Goal: Contribute content: Add original content to the website for others to see

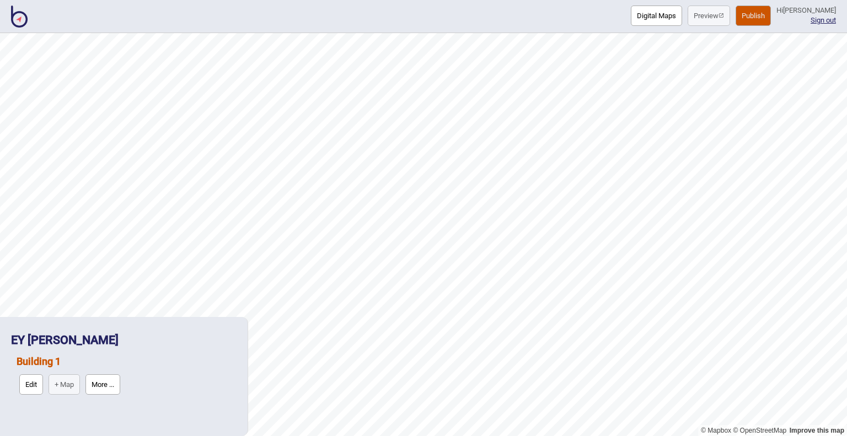
click at [18, 19] on img at bounding box center [19, 17] width 17 height 22
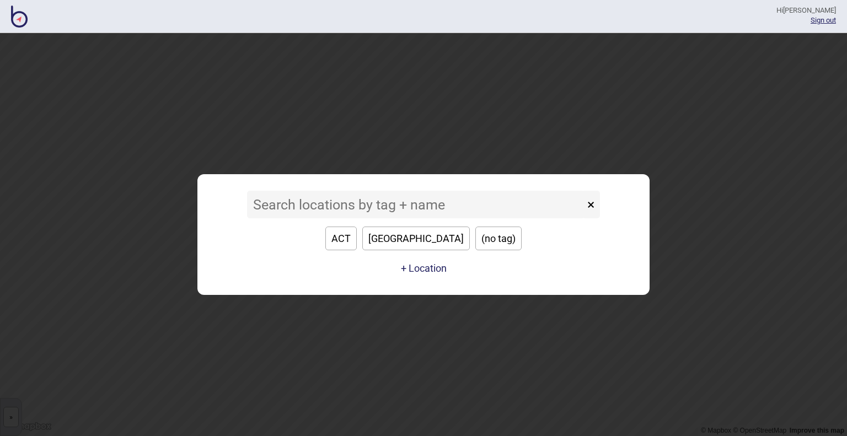
click at [357, 237] on button "ACT" at bounding box center [340, 239] width 31 height 24
type input "ACT"
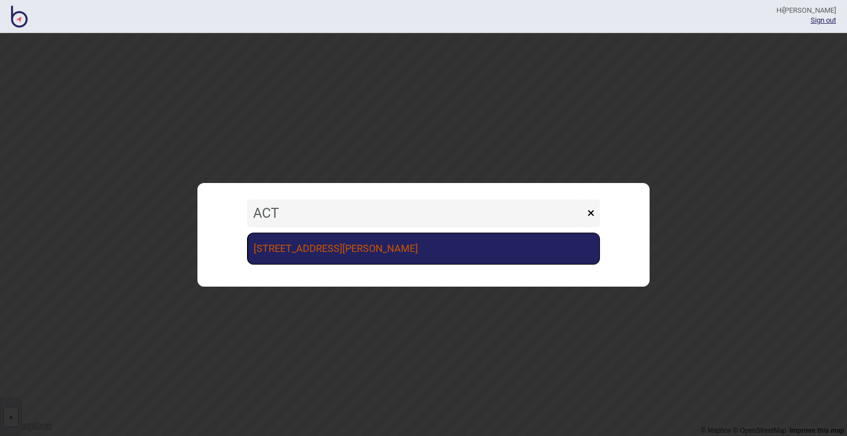
click at [372, 240] on link "[STREET_ADDRESS][PERSON_NAME]" at bounding box center [423, 249] width 353 height 32
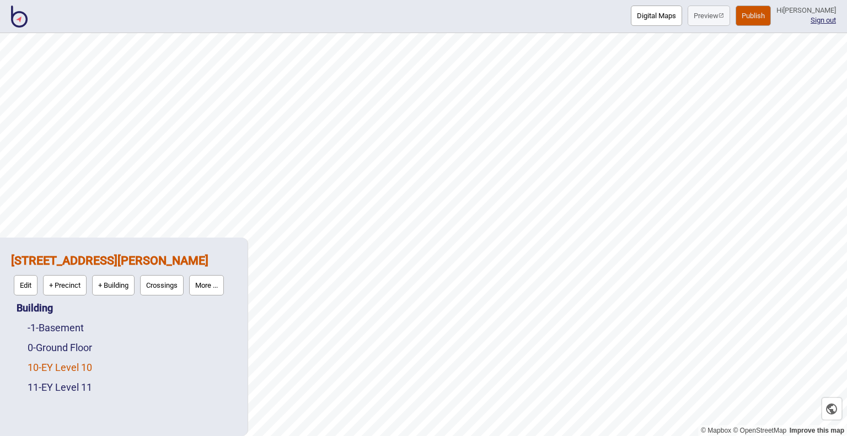
click at [75, 366] on link "10 - EY Level 10" at bounding box center [60, 368] width 65 height 12
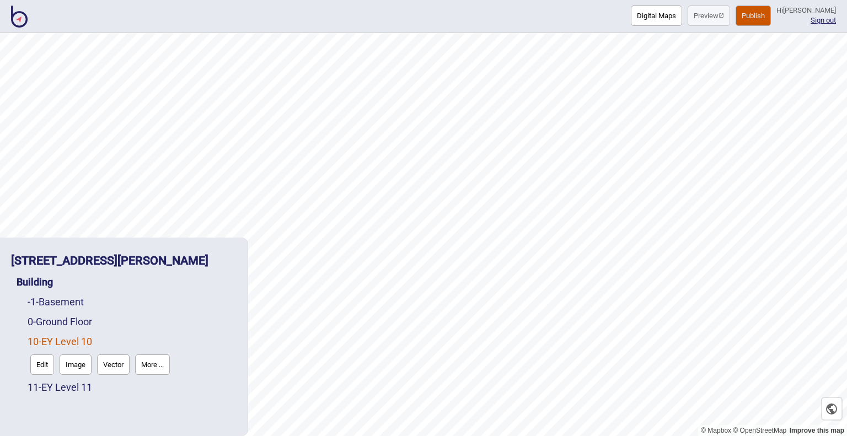
click at [631, 22] on button "Digital Maps" at bounding box center [656, 16] width 51 height 20
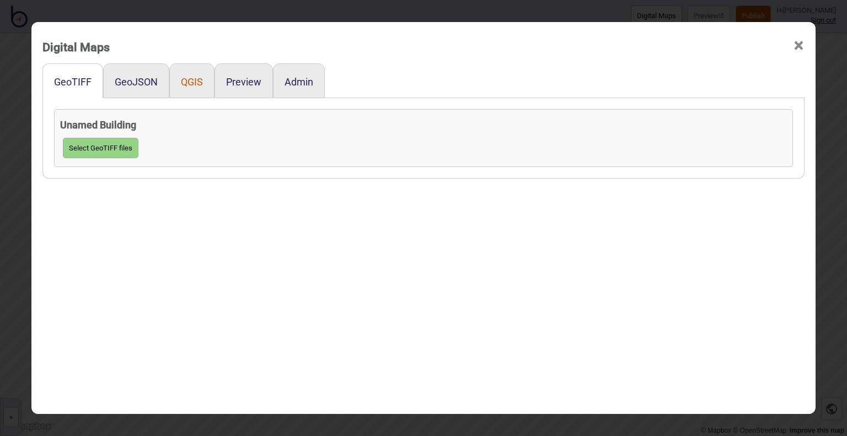
click at [184, 82] on button "QGIS" at bounding box center [192, 82] width 22 height 12
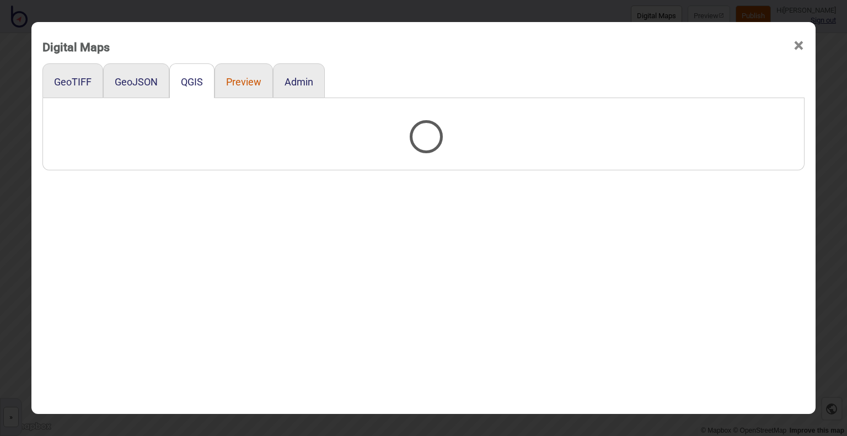
click at [230, 77] on button "Preview" at bounding box center [243, 82] width 35 height 12
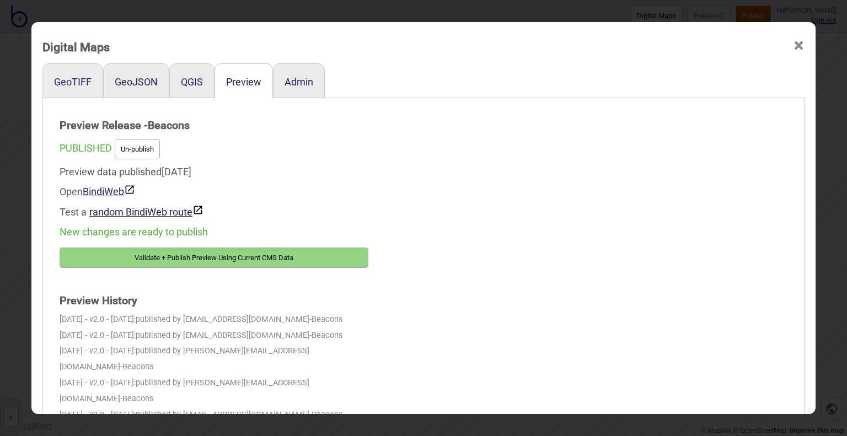
scroll to position [7, 0]
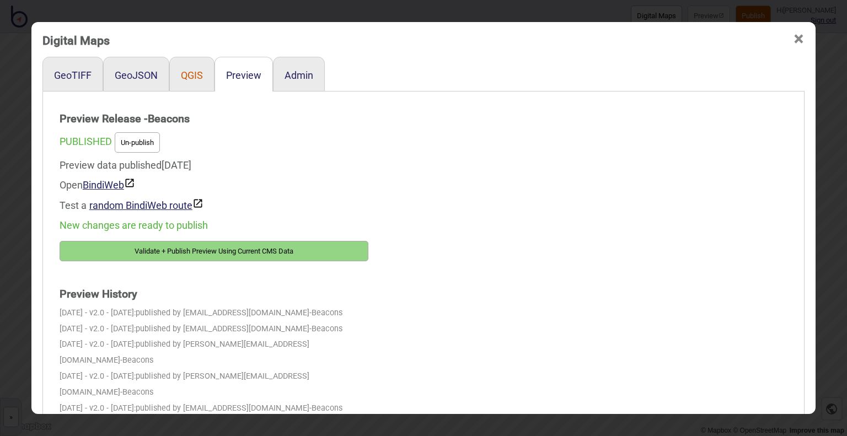
click at [184, 81] on button "QGIS" at bounding box center [192, 76] width 22 height 12
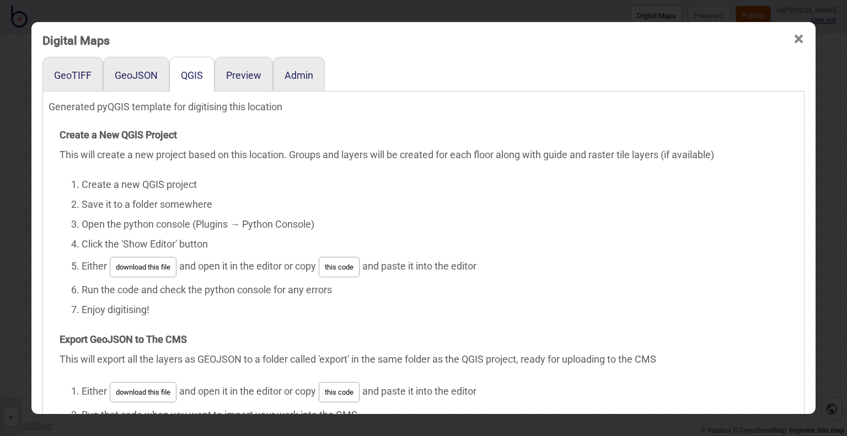
scroll to position [57, 0]
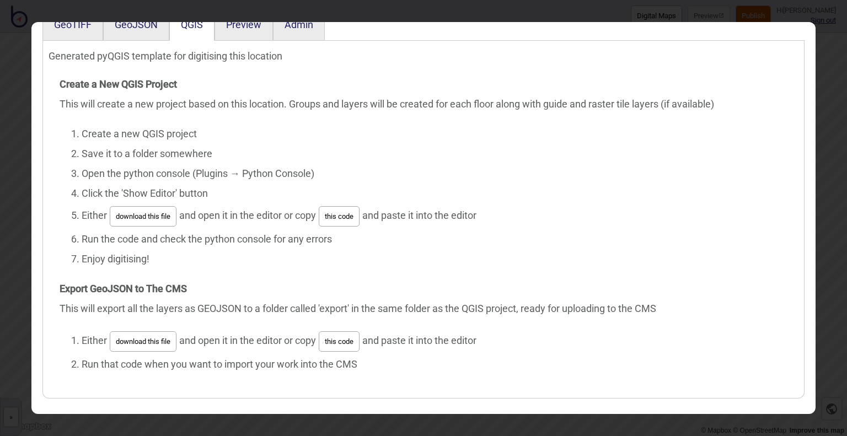
click at [341, 335] on button "this code" at bounding box center [339, 342] width 41 height 20
click at [347, 333] on button "this code" at bounding box center [339, 342] width 41 height 20
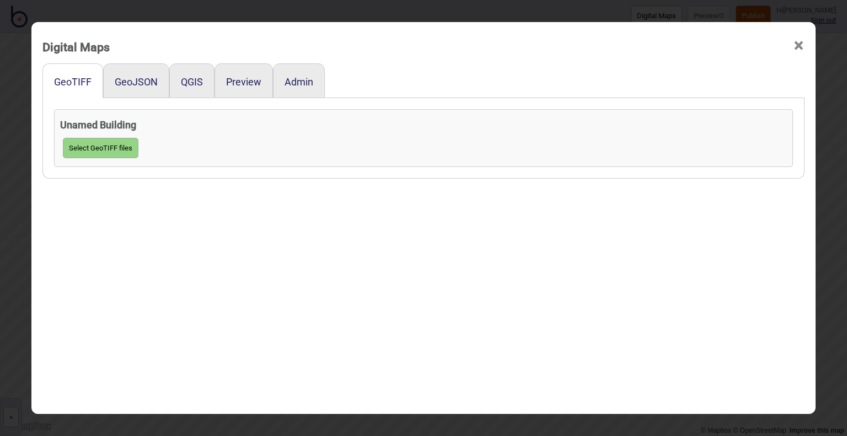
click at [103, 145] on button "Select GeoTIFF files" at bounding box center [101, 148] width 76 height 20
click input "file" at bounding box center [0, 0] width 0 height 0
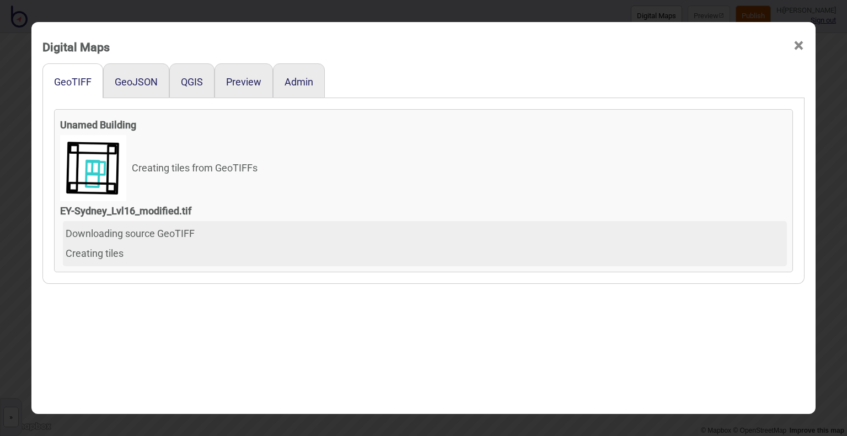
click at [161, 260] on div "Creating tiles" at bounding box center [425, 254] width 719 height 20
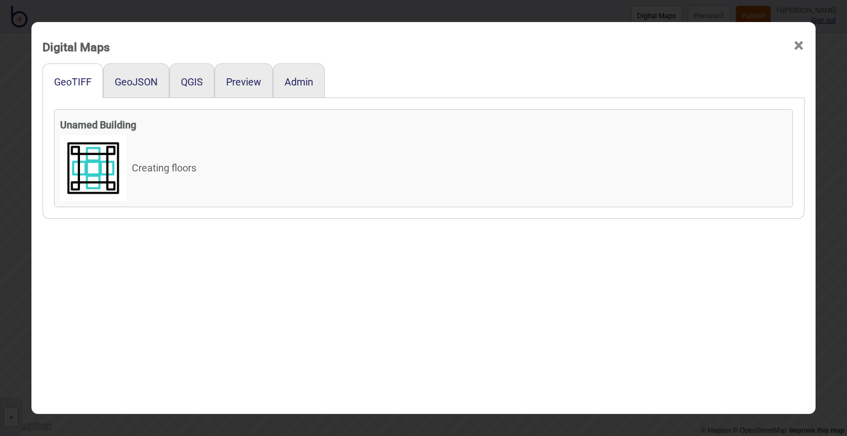
click at [291, 276] on div "GeoTIFF GeoJSON QGIS Preview Admin Unamed Building Creating floors" at bounding box center [423, 259] width 762 height 393
click at [140, 167] on link "EY-Sydney_Lvl16_modified.tif" at bounding box center [124, 165] width 129 height 12
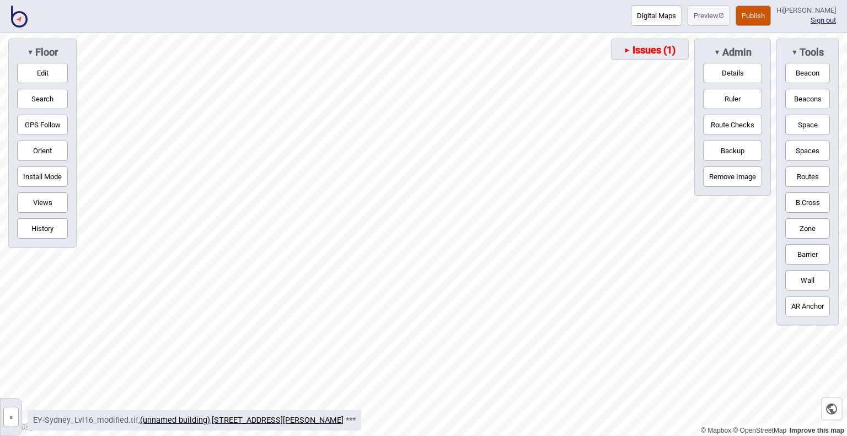
click at [658, 50] on span "Issues (1)" at bounding box center [653, 50] width 45 height 12
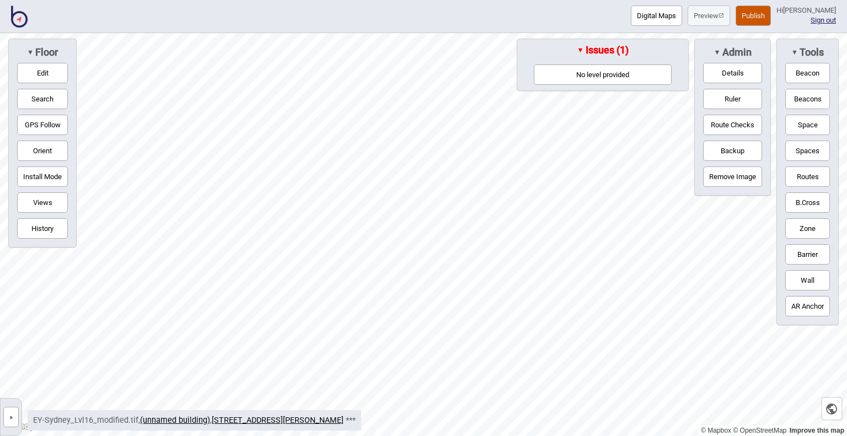
click at [632, 74] on button "No level provided" at bounding box center [603, 75] width 138 height 20
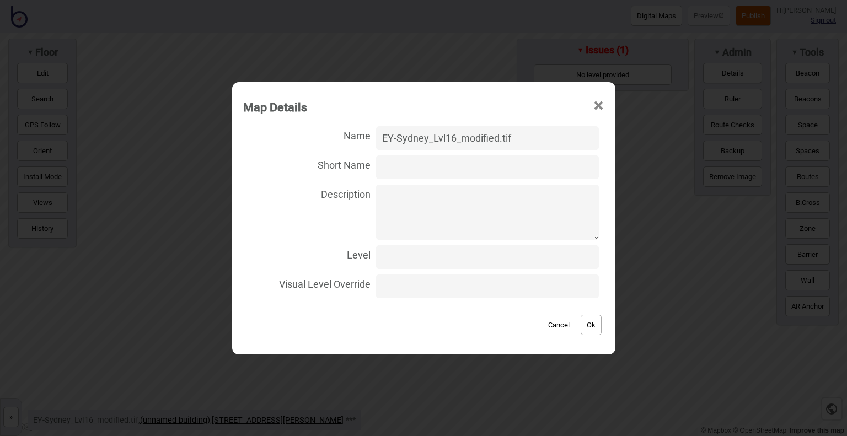
click at [414, 259] on input "Level" at bounding box center [487, 258] width 222 height 24
type input "16"
click at [478, 177] on input "Short Name" at bounding box center [487, 168] width 222 height 24
type input "Level 16"
click at [583, 324] on button "Ok" at bounding box center [591, 325] width 21 height 20
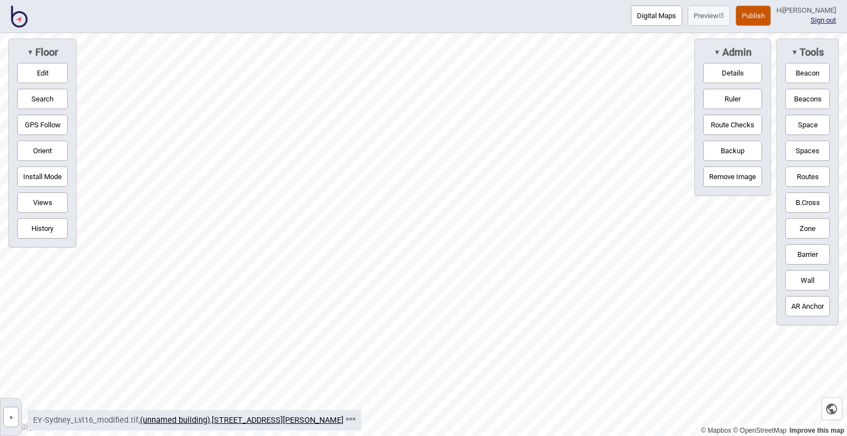
click at [11, 415] on button "»" at bounding box center [10, 417] width 15 height 20
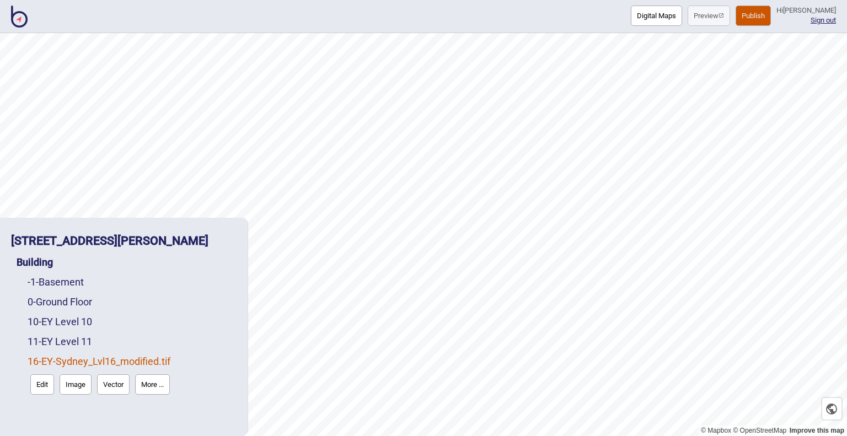
click at [152, 383] on button "More ..." at bounding box center [152, 385] width 35 height 20
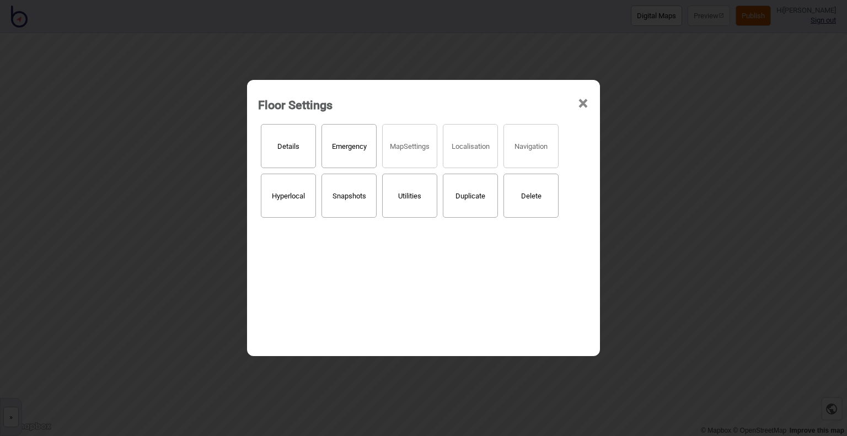
click at [531, 193] on button "Delete" at bounding box center [531, 196] width 55 height 44
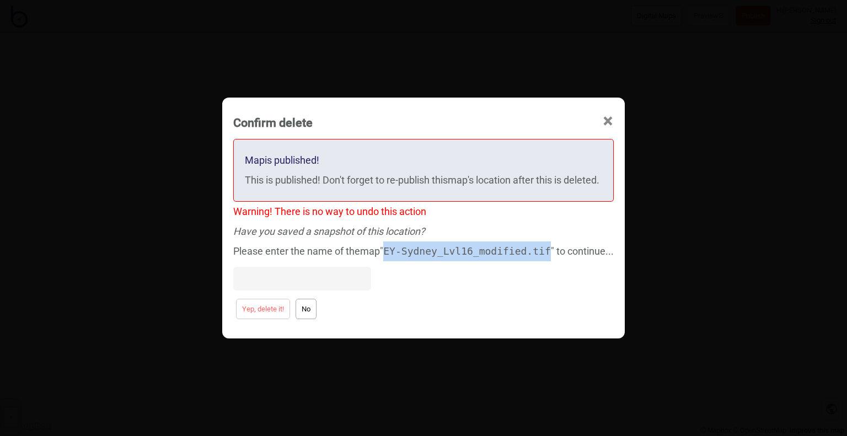
drag, startPoint x: 384, startPoint y: 251, endPoint x: 536, endPoint y: 251, distance: 152.3
click at [536, 251] on div "Please enter the name of the map " EY-[GEOGRAPHIC_DATA]tif " to continue..." at bounding box center [423, 269] width 380 height 55
copy code "EY-Sydney_Lvl16_modified.tif"
click at [322, 284] on input at bounding box center [302, 279] width 138 height 24
paste input "EY-Sydney_Lvl16_modified.tif"
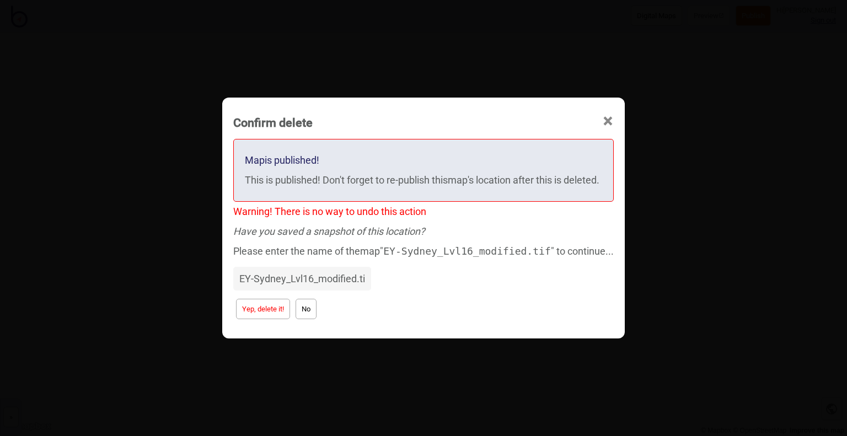
scroll to position [0, 15]
type input "EY-Sydney_Lvl16_modified.tif"
click at [250, 313] on button "Yep, delete it!" at bounding box center [263, 309] width 54 height 20
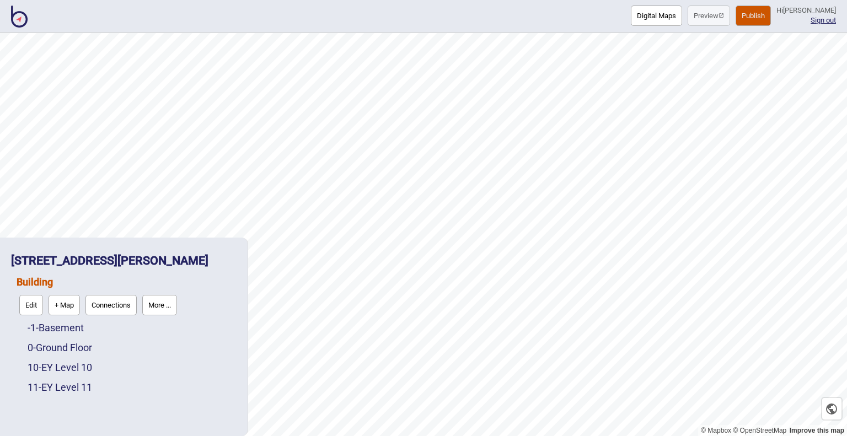
click at [21, 21] on img at bounding box center [19, 17] width 17 height 22
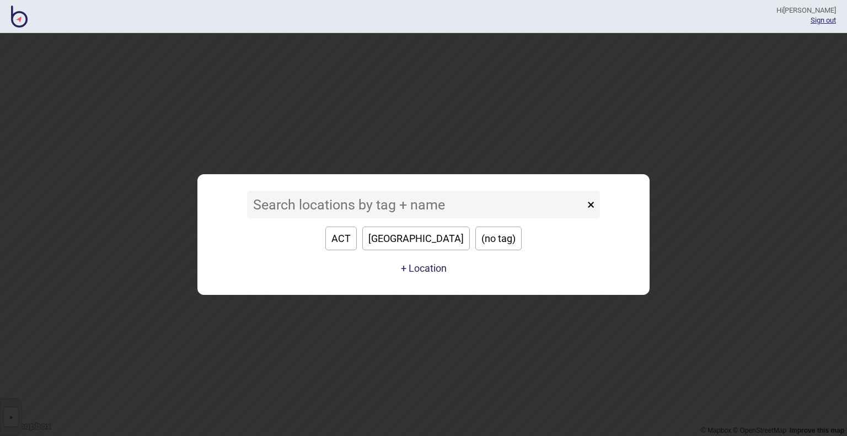
click at [419, 237] on button "[GEOGRAPHIC_DATA]" at bounding box center [416, 239] width 108 height 24
type input "[GEOGRAPHIC_DATA]"
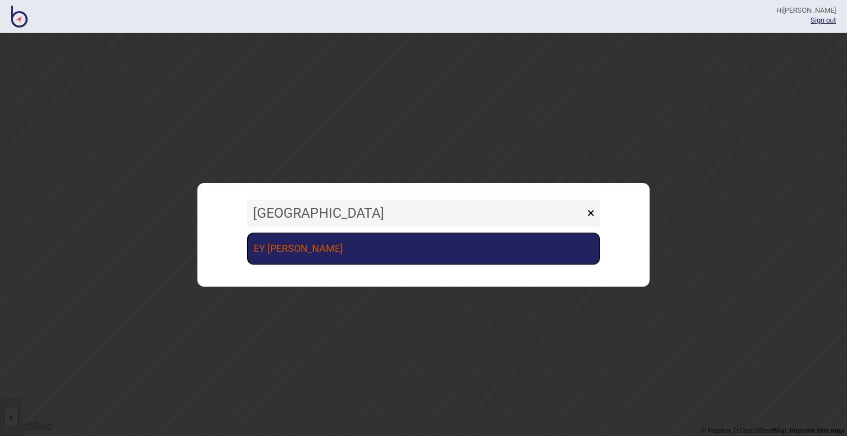
click at [410, 242] on link "EY [PERSON_NAME]" at bounding box center [423, 249] width 353 height 32
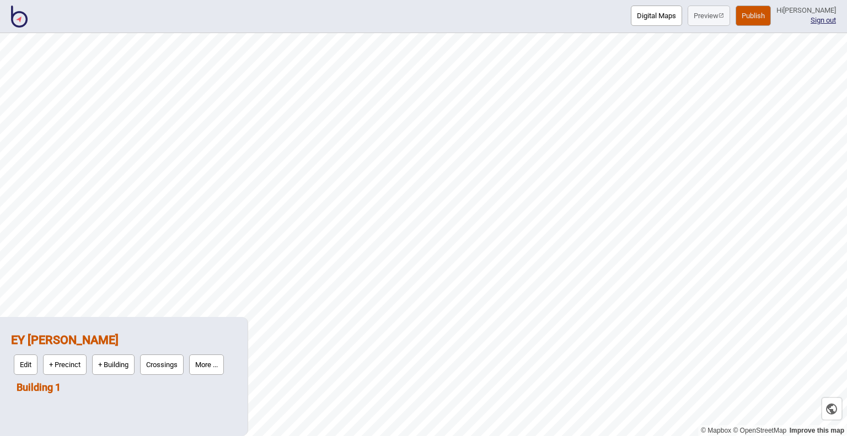
click at [47, 389] on link "Building 1" at bounding box center [39, 388] width 44 height 12
click at [35, 386] on button "Edit" at bounding box center [31, 385] width 24 height 20
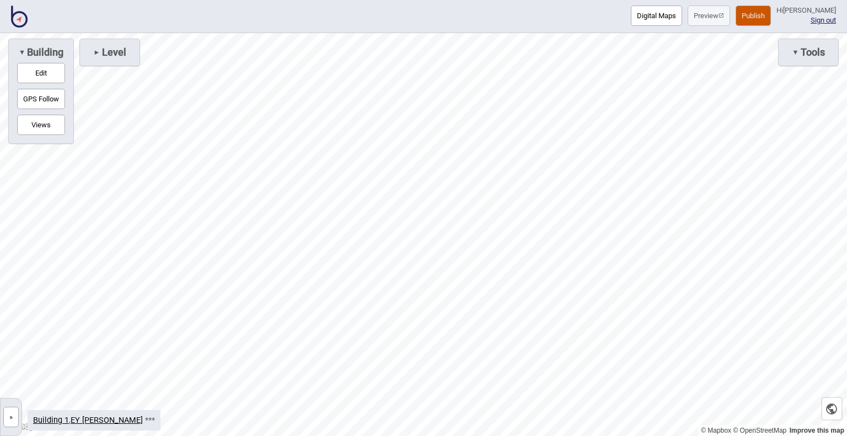
click at [11, 420] on button "»" at bounding box center [10, 417] width 15 height 20
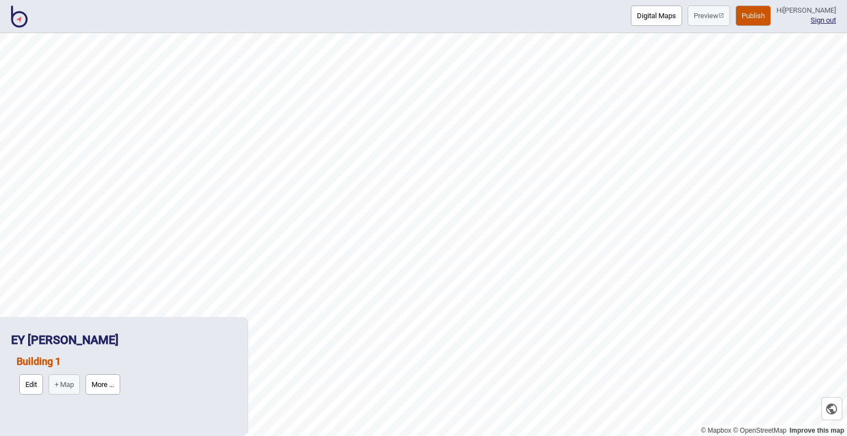
click at [111, 384] on button "More ..." at bounding box center [103, 385] width 35 height 20
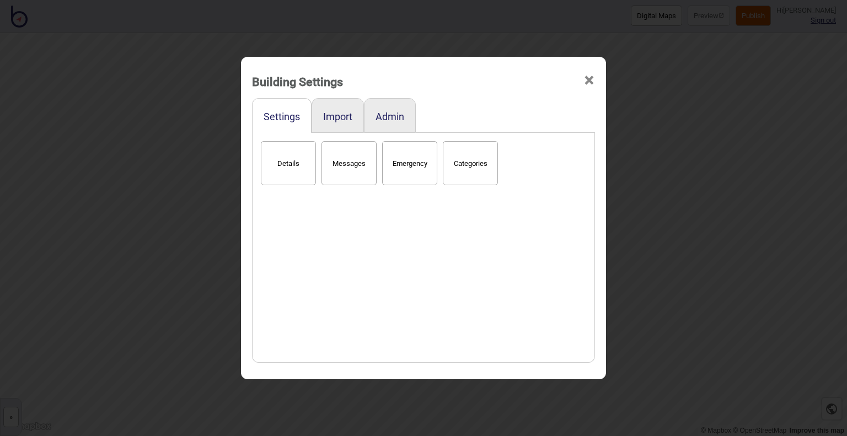
click at [593, 79] on span "×" at bounding box center [590, 80] width 12 height 36
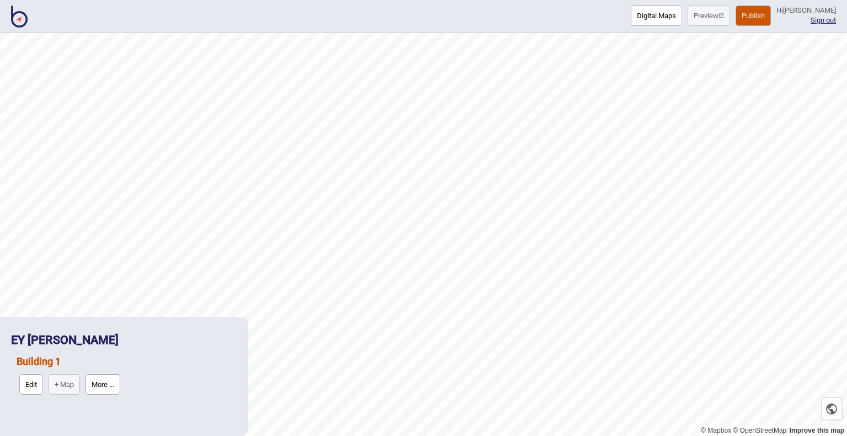
click at [638, 15] on button "Digital Maps" at bounding box center [656, 16] width 51 height 20
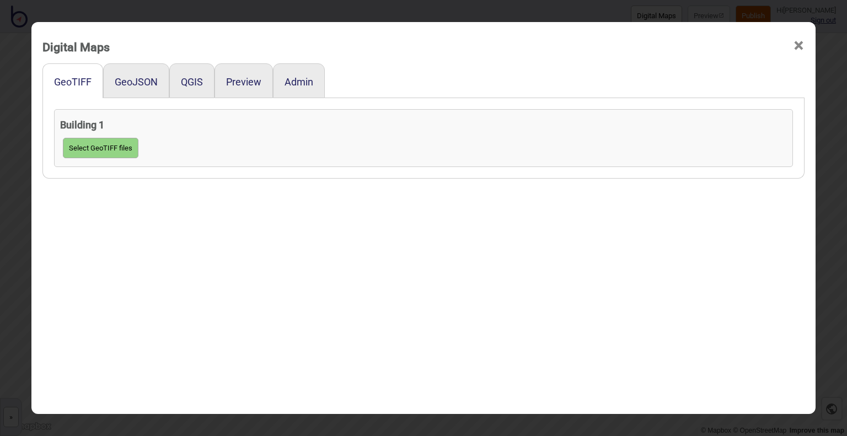
click at [122, 150] on button "Select GeoTIFF files" at bounding box center [101, 148] width 76 height 20
click input "file" at bounding box center [0, 0] width 0 height 0
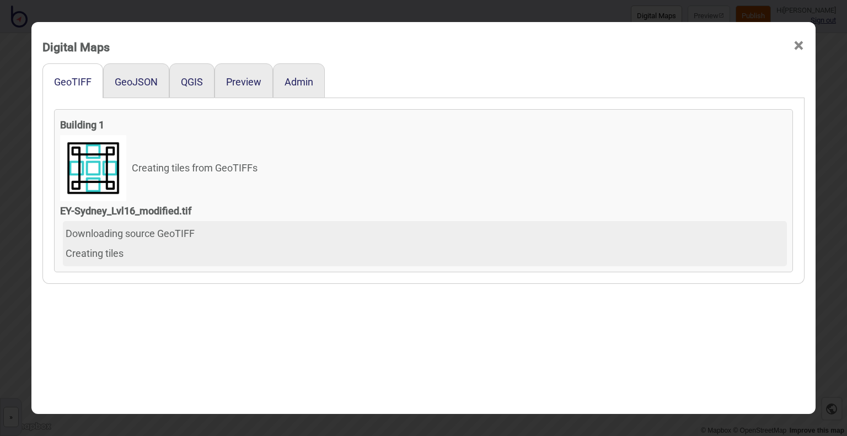
click at [700, 293] on div "GeoTIFF GeoJSON QGIS Preview Admin Building 1 Creating tiles from GeoTIFFs EY-[…" at bounding box center [423, 259] width 762 height 393
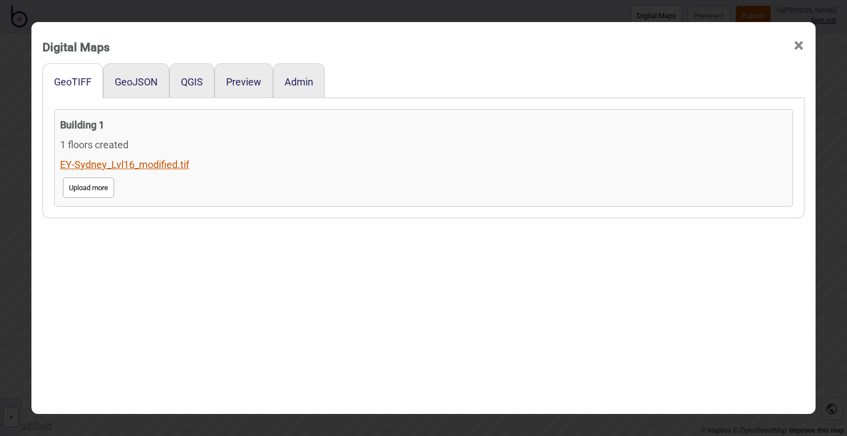
click at [132, 163] on link "EY-Sydney_Lvl16_modified.tif" at bounding box center [124, 165] width 129 height 12
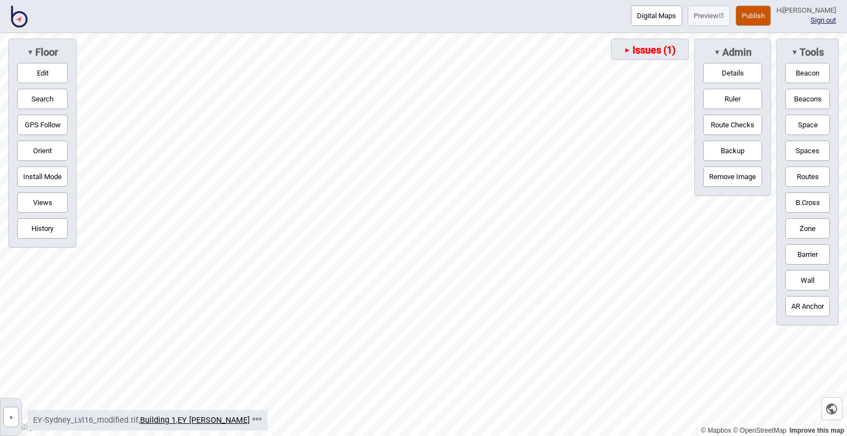
click at [649, 50] on span "Issues (1)" at bounding box center [653, 50] width 45 height 12
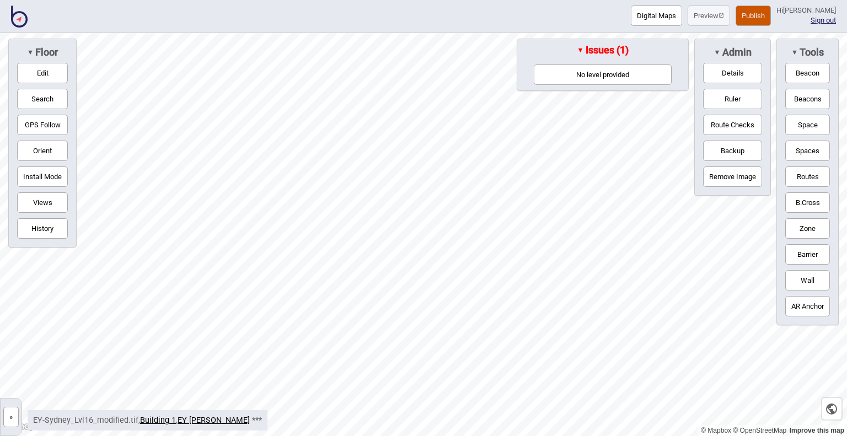
click at [626, 73] on button "No level provided" at bounding box center [603, 75] width 138 height 20
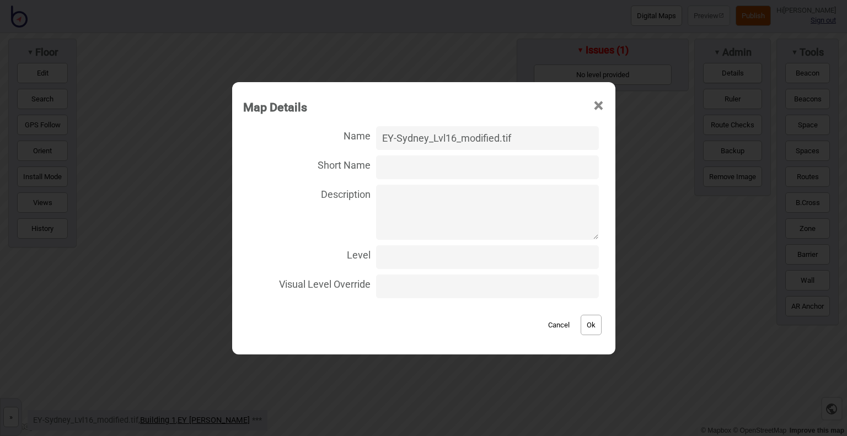
click at [436, 254] on input "Level" at bounding box center [487, 258] width 222 height 24
type input "16"
click at [581, 329] on button "Ok" at bounding box center [591, 325] width 21 height 20
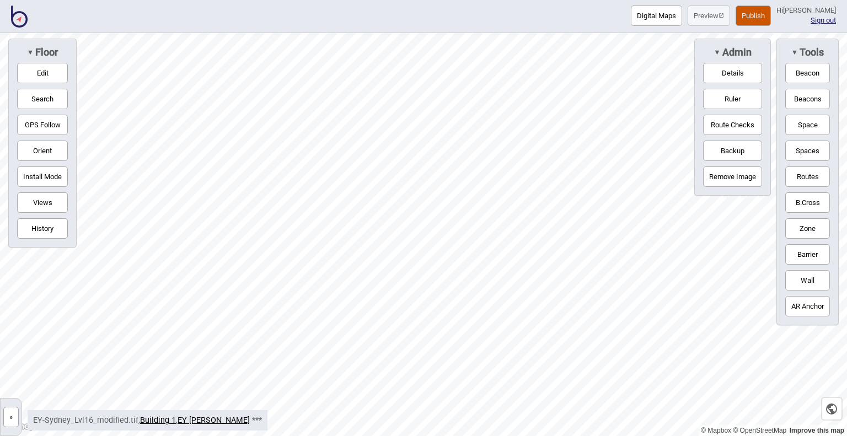
click at [645, 15] on button "Digital Maps" at bounding box center [656, 16] width 51 height 20
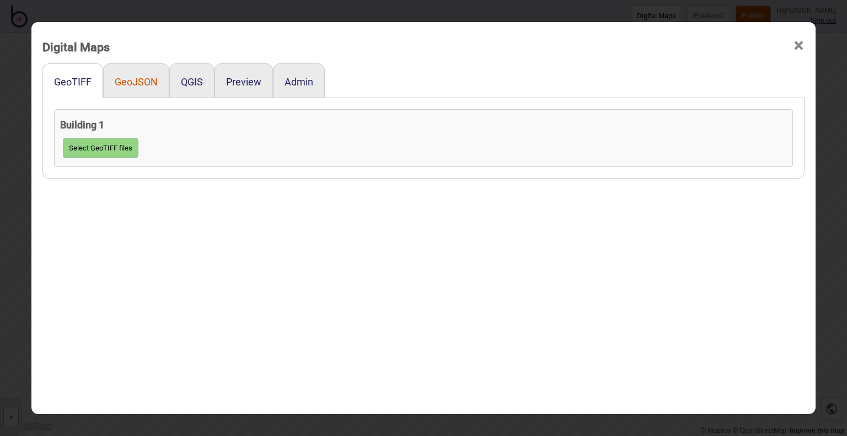
click at [118, 80] on button "GeoJSON" at bounding box center [136, 82] width 43 height 12
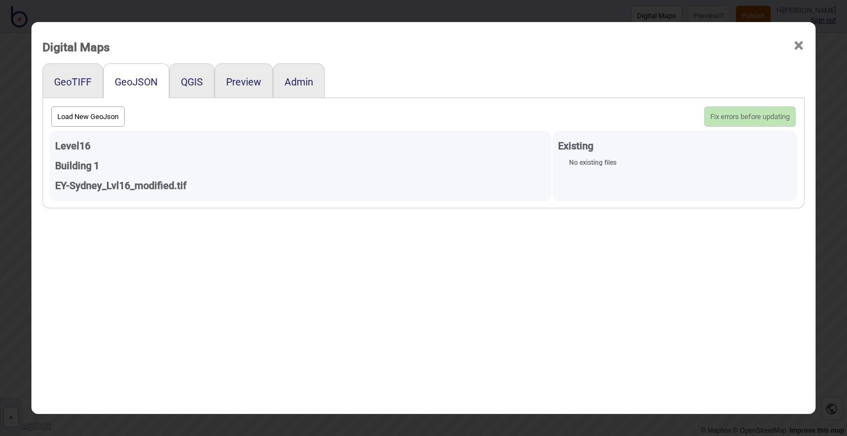
click at [192, 183] on div "EY-Sydney_Lvl16_modified.tif" at bounding box center [300, 186] width 491 height 20
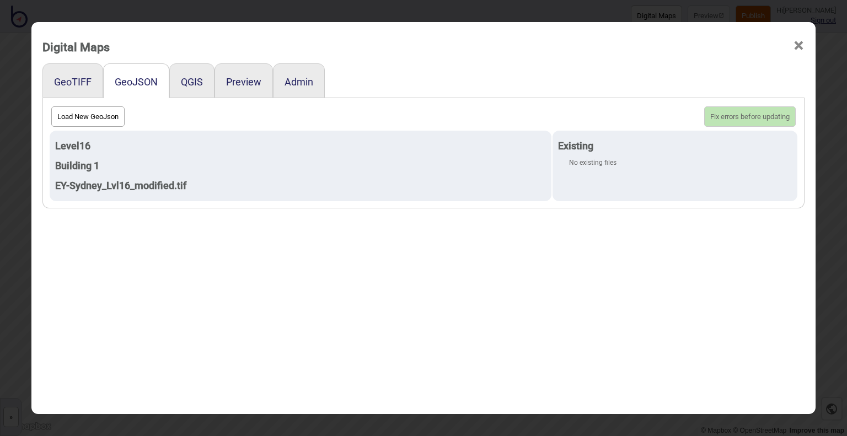
click at [100, 121] on button "Load New GeoJson" at bounding box center [87, 116] width 73 height 20
click input "file" at bounding box center [0, 0] width 0 height 0
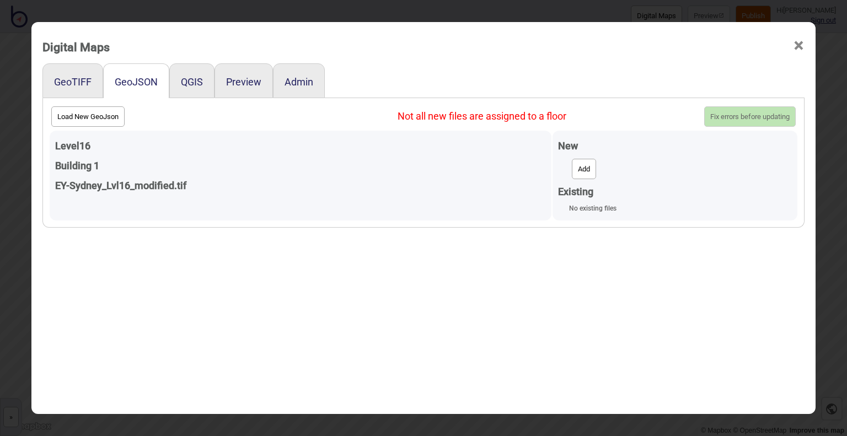
click at [578, 166] on button "Add" at bounding box center [584, 169] width 24 height 20
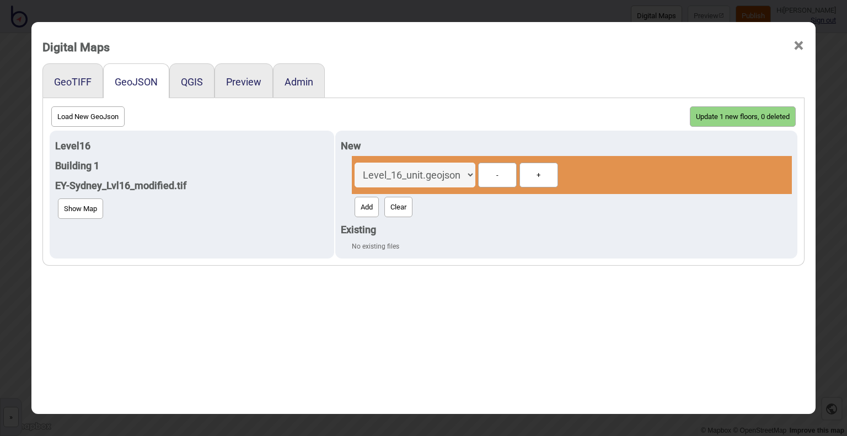
click at [735, 116] on button "Update 1 new floors, 0 deleted" at bounding box center [743, 116] width 106 height 20
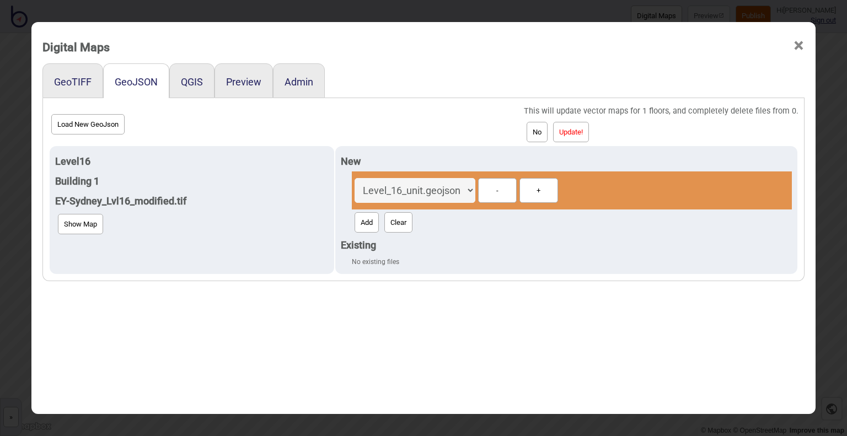
click at [578, 135] on button "Update!" at bounding box center [571, 132] width 36 height 20
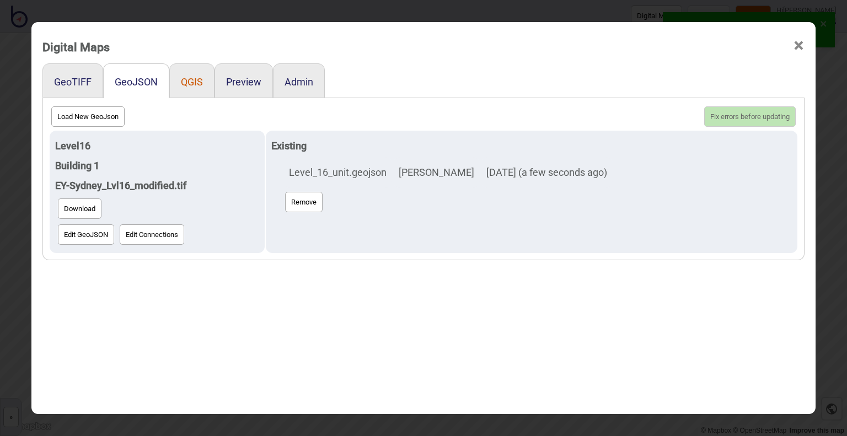
click at [190, 79] on button "QGIS" at bounding box center [192, 82] width 22 height 12
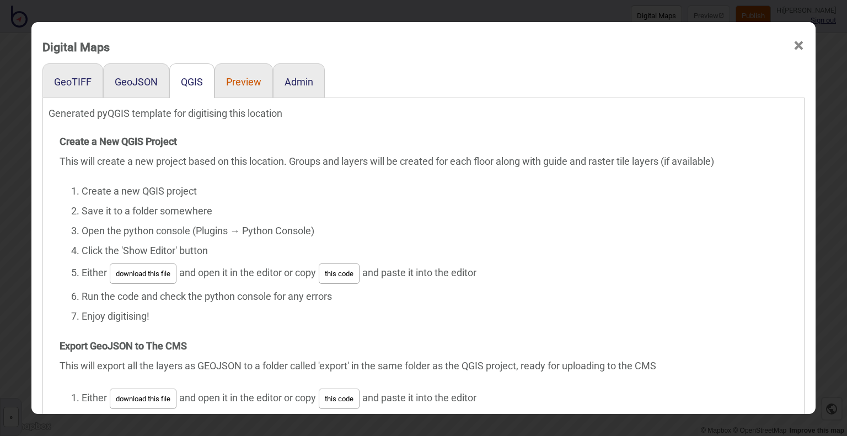
click at [227, 77] on button "Preview" at bounding box center [243, 82] width 35 height 12
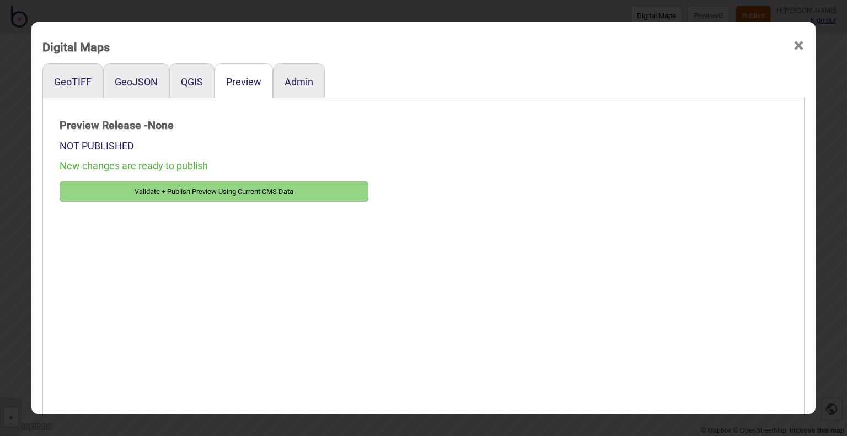
click at [157, 189] on button "Validate + Publish Preview Using Current CMS Data" at bounding box center [214, 192] width 309 height 20
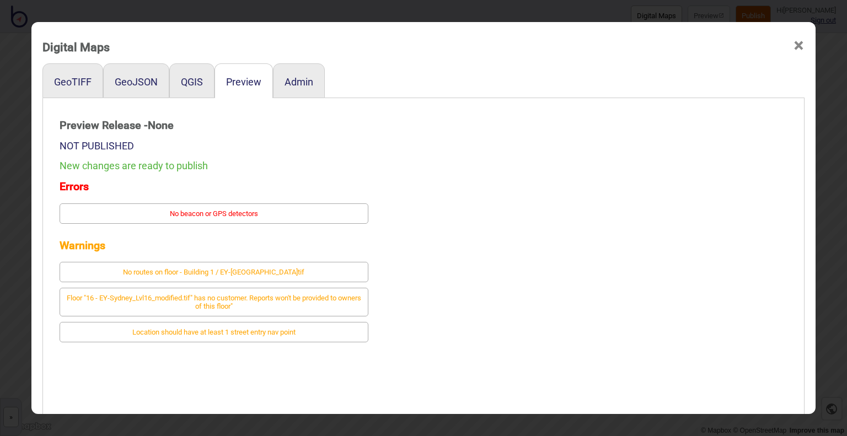
click at [174, 86] on div "QGIS" at bounding box center [191, 80] width 45 height 35
click at [190, 86] on button "QGIS" at bounding box center [192, 82] width 22 height 12
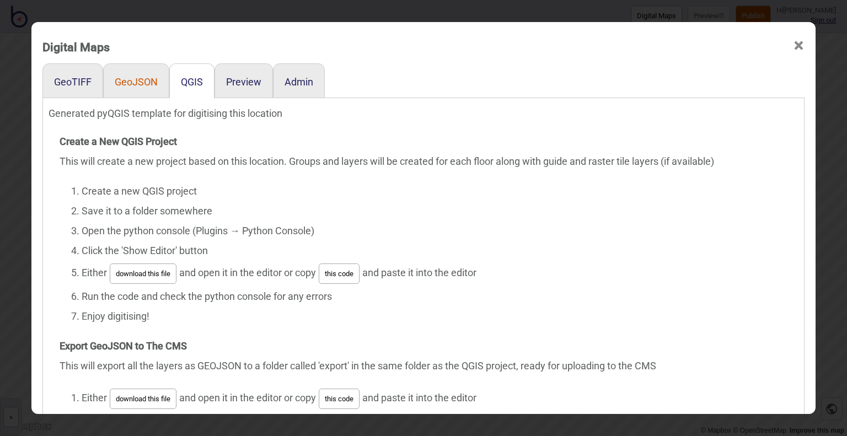
click at [146, 87] on button "GeoJSON" at bounding box center [136, 82] width 43 height 12
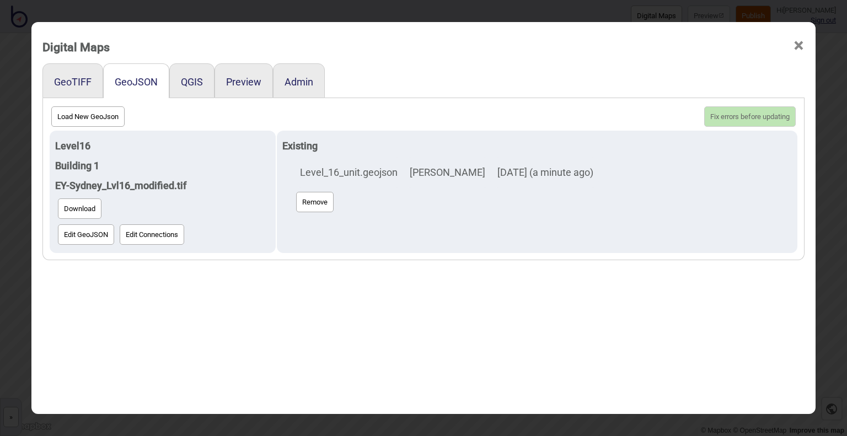
click at [188, 92] on div "QGIS" at bounding box center [191, 80] width 45 height 35
click at [186, 76] on button "QGIS" at bounding box center [192, 82] width 22 height 12
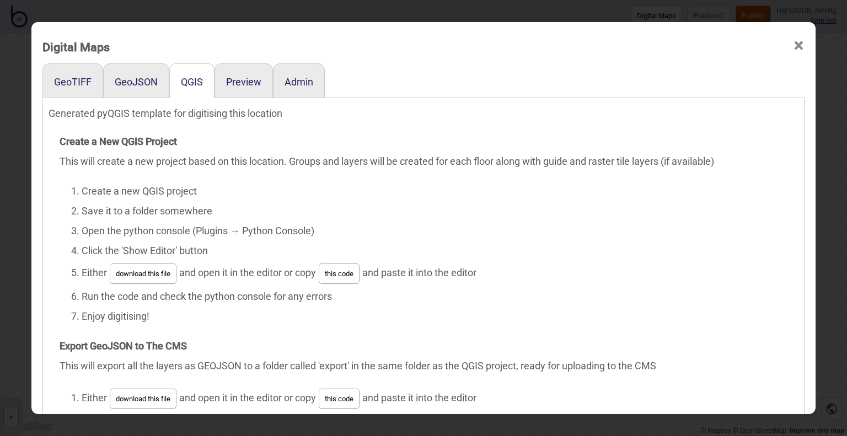
click at [796, 46] on span "×" at bounding box center [799, 46] width 12 height 36
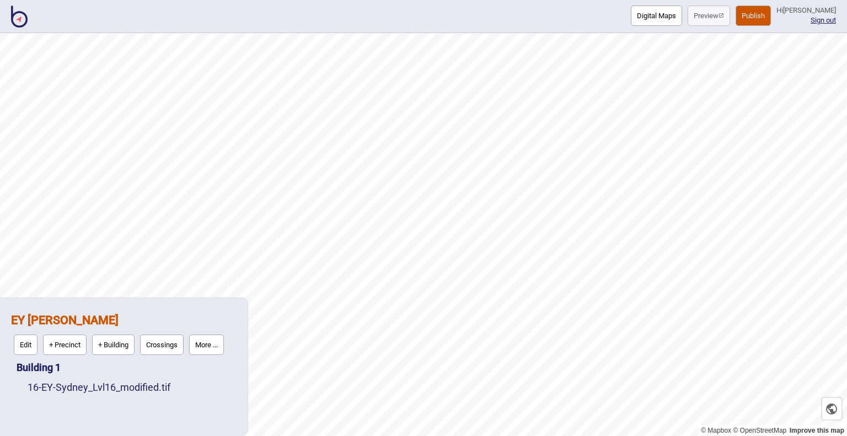
click at [631, 15] on button "Digital Maps" at bounding box center [656, 16] width 51 height 20
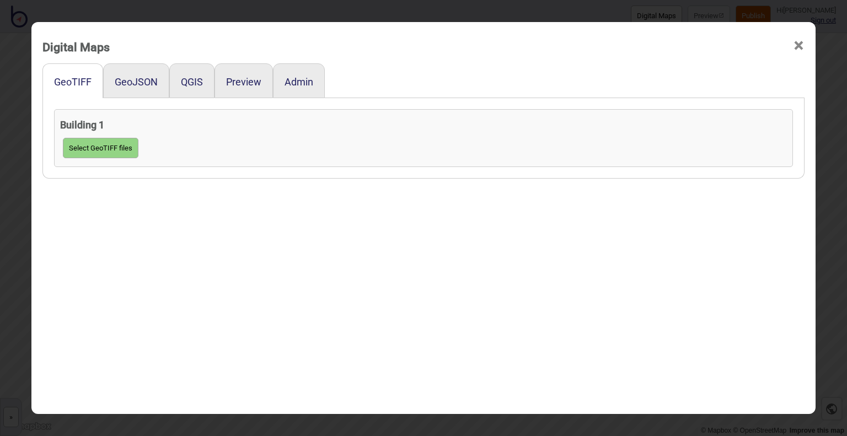
click at [220, 92] on div "Preview" at bounding box center [244, 80] width 58 height 35
click at [231, 89] on div "Preview" at bounding box center [244, 80] width 58 height 35
click at [238, 83] on button "Preview" at bounding box center [243, 82] width 35 height 12
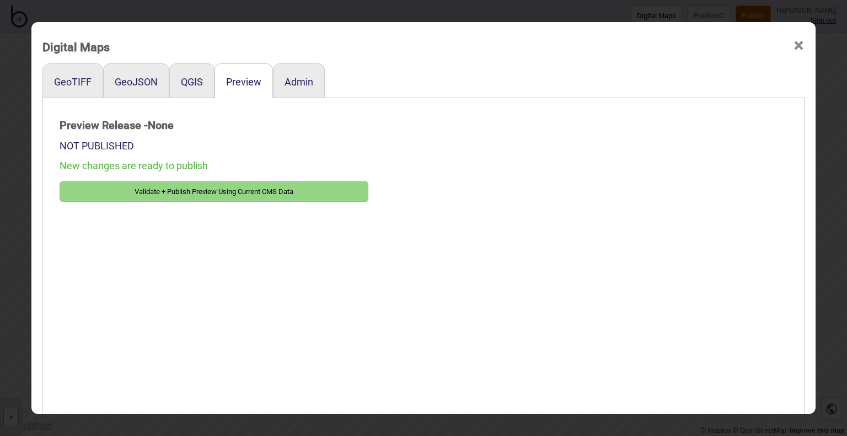
click at [183, 88] on div "QGIS" at bounding box center [191, 80] width 45 height 35
click at [185, 82] on button "QGIS" at bounding box center [192, 82] width 22 height 12
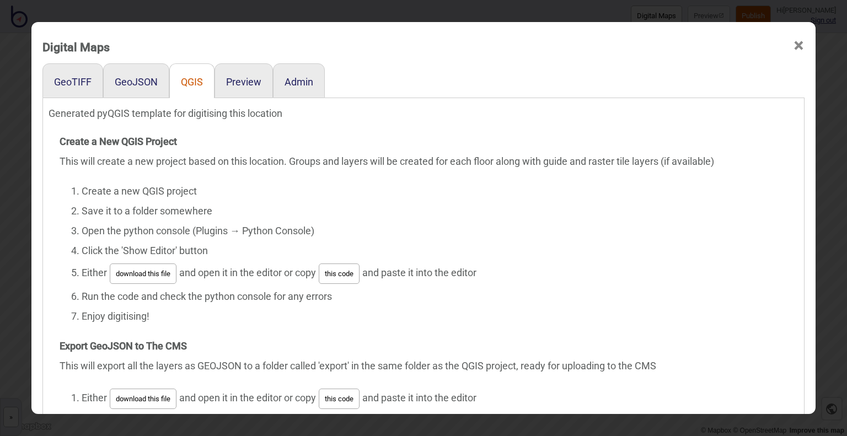
scroll to position [57, 0]
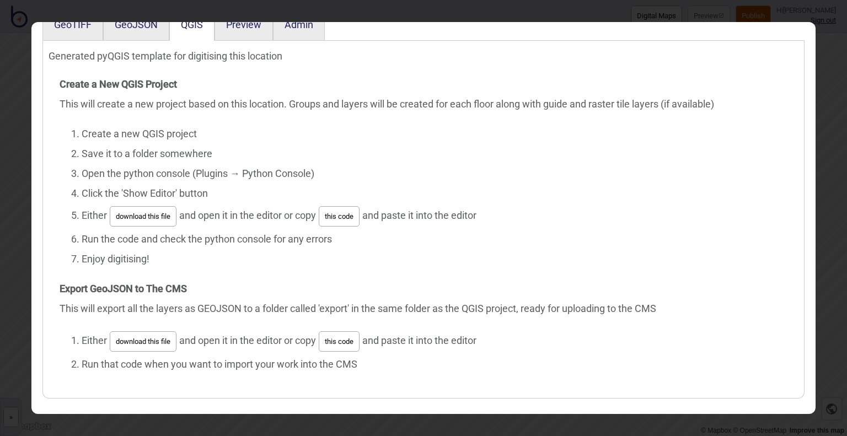
click at [327, 216] on button "this code" at bounding box center [339, 216] width 41 height 20
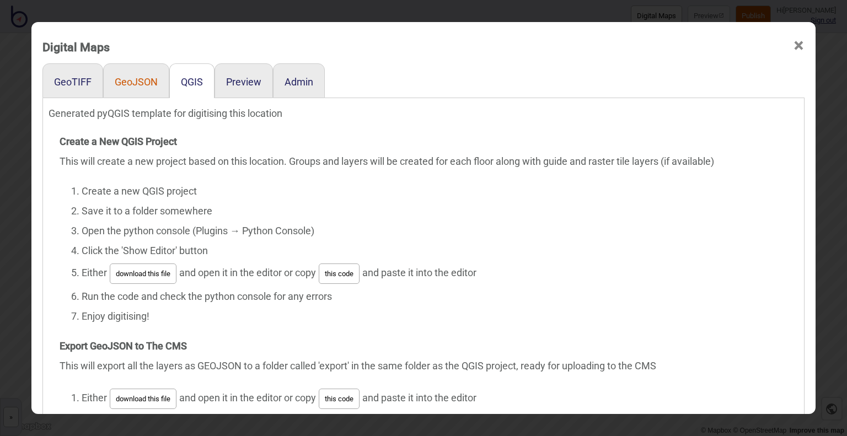
click at [148, 76] on button "GeoJSON" at bounding box center [136, 82] width 43 height 12
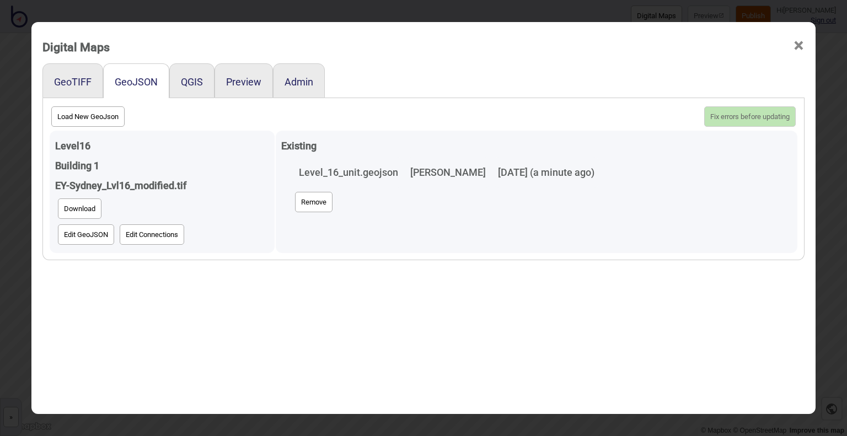
click at [128, 238] on button "Edit Connections" at bounding box center [152, 235] width 65 height 20
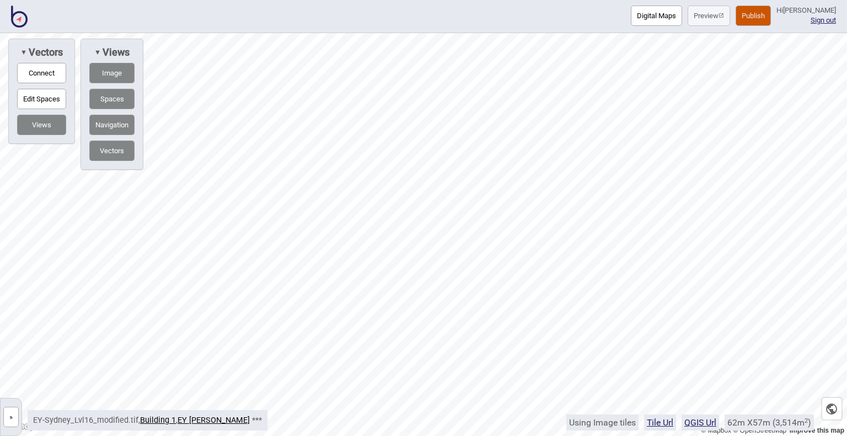
click at [736, 18] on button "Publish" at bounding box center [753, 16] width 35 height 20
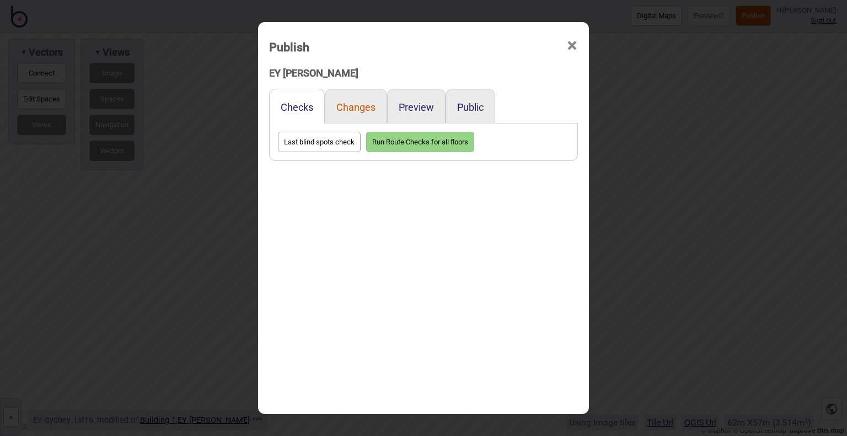
click at [365, 105] on button "Changes" at bounding box center [356, 108] width 39 height 12
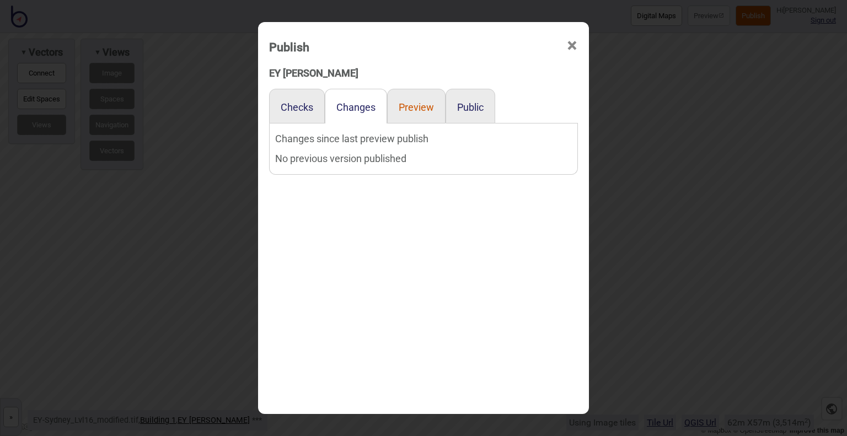
click at [430, 105] on button "Preview" at bounding box center [416, 108] width 35 height 12
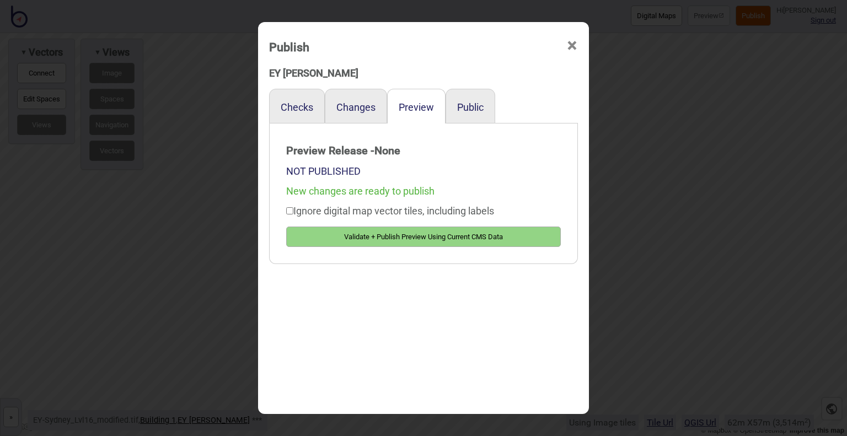
click at [570, 45] on span "×" at bounding box center [573, 46] width 12 height 36
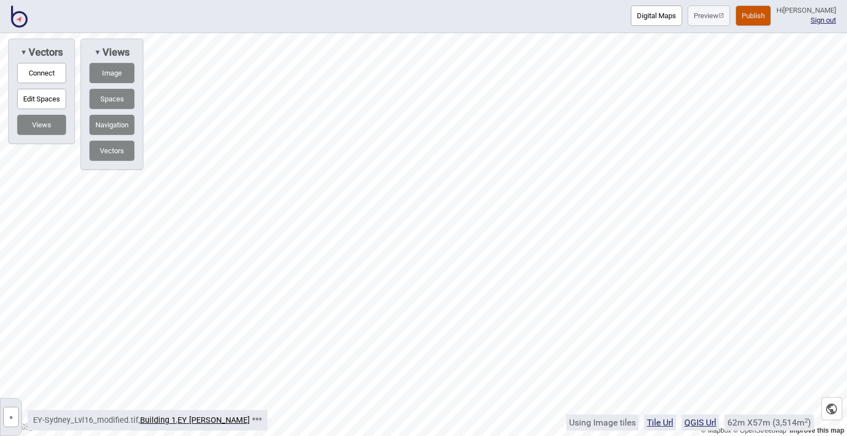
click at [631, 17] on button "Digital Maps" at bounding box center [656, 16] width 51 height 20
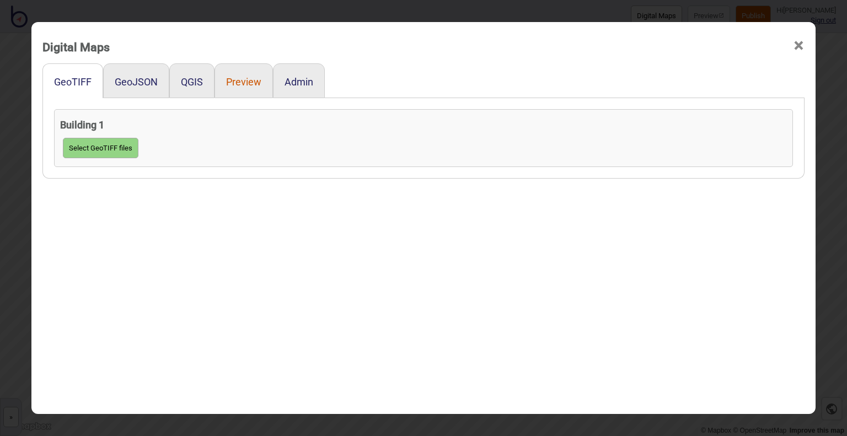
click at [227, 84] on button "Preview" at bounding box center [243, 82] width 35 height 12
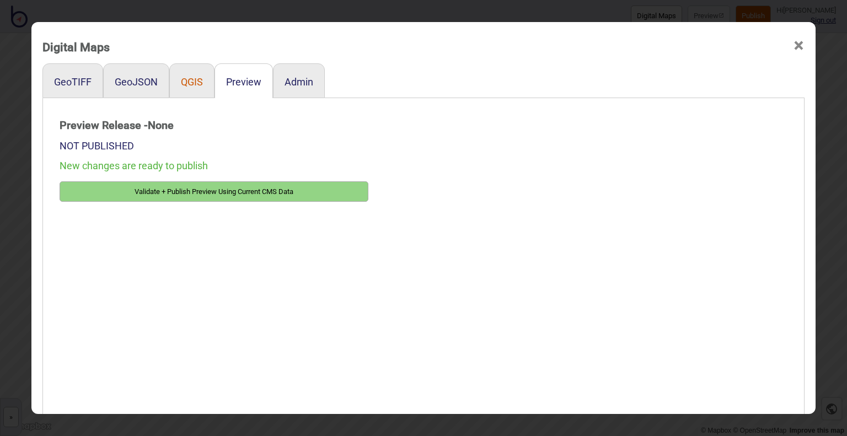
click at [191, 82] on button "QGIS" at bounding box center [192, 82] width 22 height 12
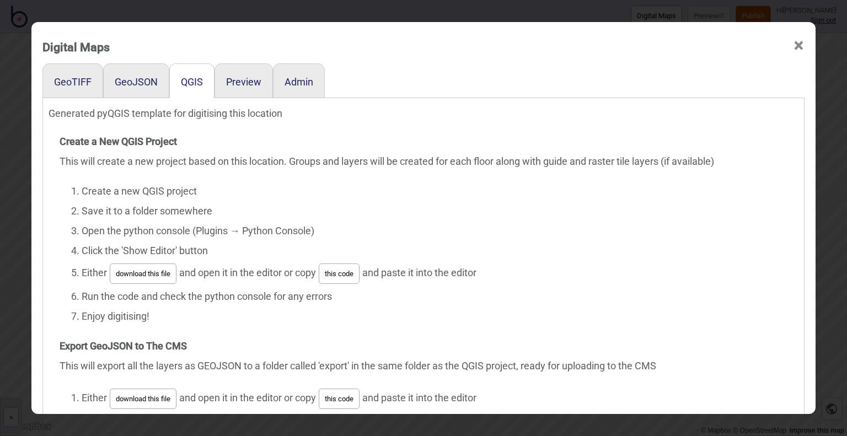
click at [334, 271] on button "this code" at bounding box center [339, 274] width 41 height 20
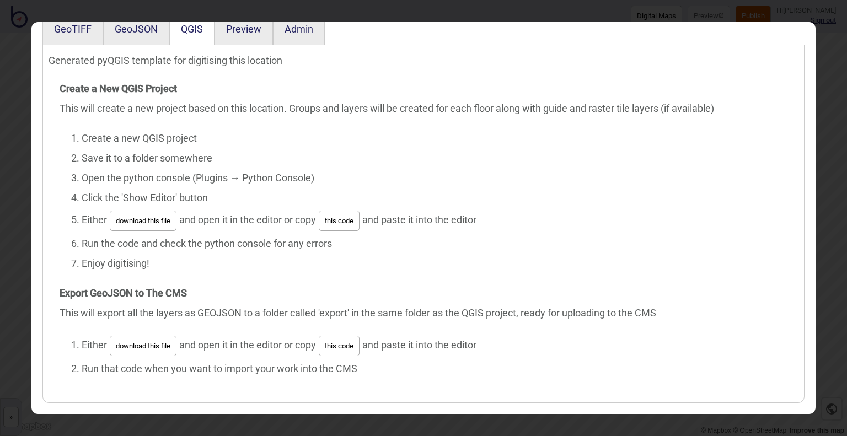
scroll to position [54, 0]
click at [334, 218] on button "this code" at bounding box center [339, 220] width 41 height 20
click at [66, 28] on button "GeoTIFF" at bounding box center [73, 28] width 38 height 12
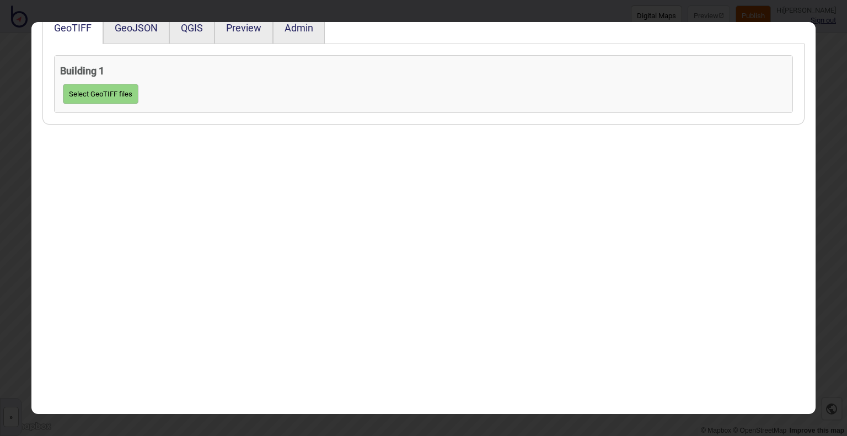
scroll to position [0, 0]
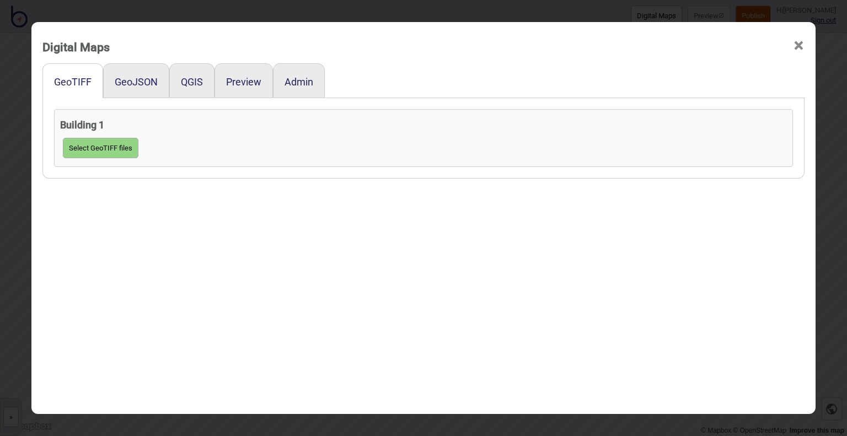
click at [88, 145] on button "Select GeoTIFF files" at bounding box center [101, 148] width 76 height 20
click input "file" at bounding box center [0, 0] width 0 height 0
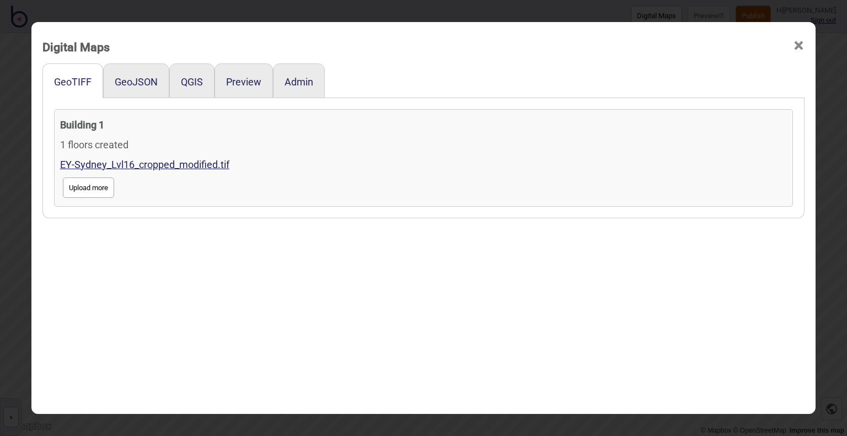
click at [664, 265] on div "GeoTIFF GeoJSON QGIS Preview Admin Building 1 1 floors created EY-[GEOGRAPHIC_D…" at bounding box center [423, 259] width 762 height 393
click at [170, 164] on link "EY-Sydney_Lvl16_cropped_modified.tif" at bounding box center [144, 165] width 169 height 12
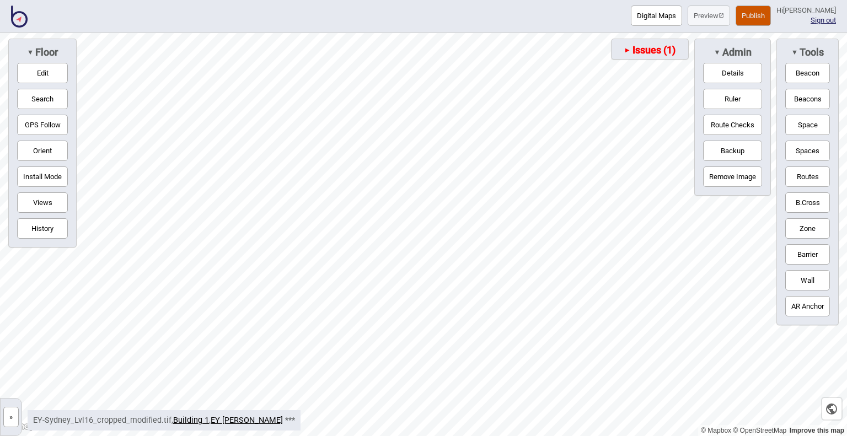
click at [661, 50] on span "Issues (1)" at bounding box center [653, 50] width 45 height 12
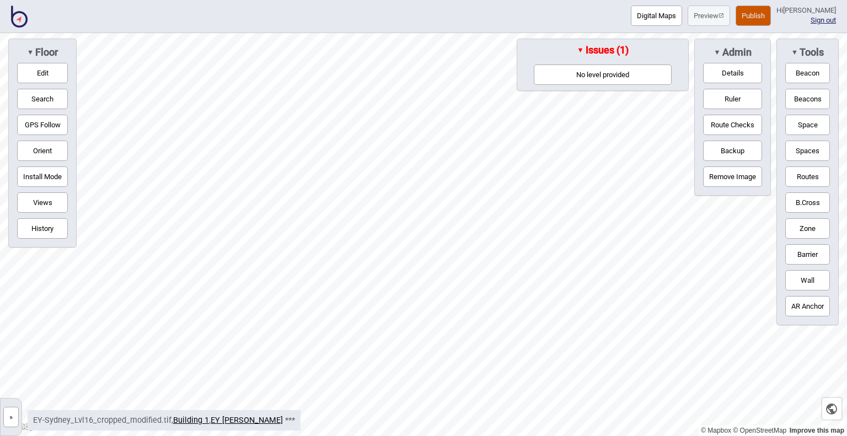
click at [604, 70] on button "No level provided" at bounding box center [603, 75] width 138 height 20
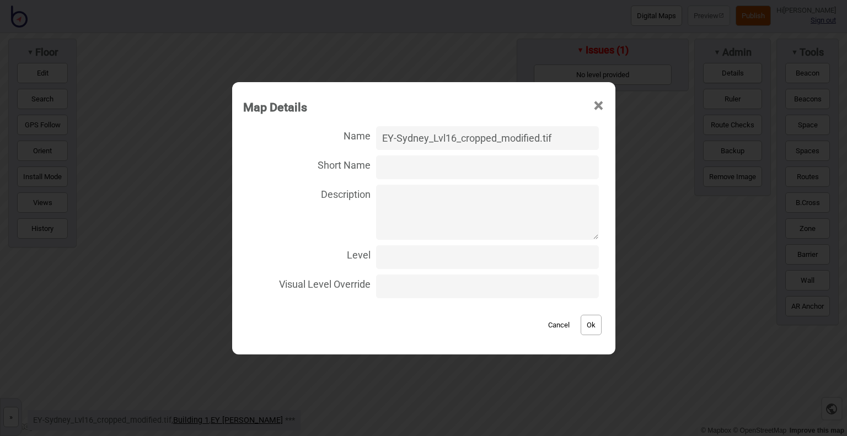
click at [451, 252] on input "Level" at bounding box center [487, 258] width 222 height 24
type input "16"
click at [591, 325] on button "Ok" at bounding box center [591, 325] width 21 height 20
